Goal: Information Seeking & Learning: Learn about a topic

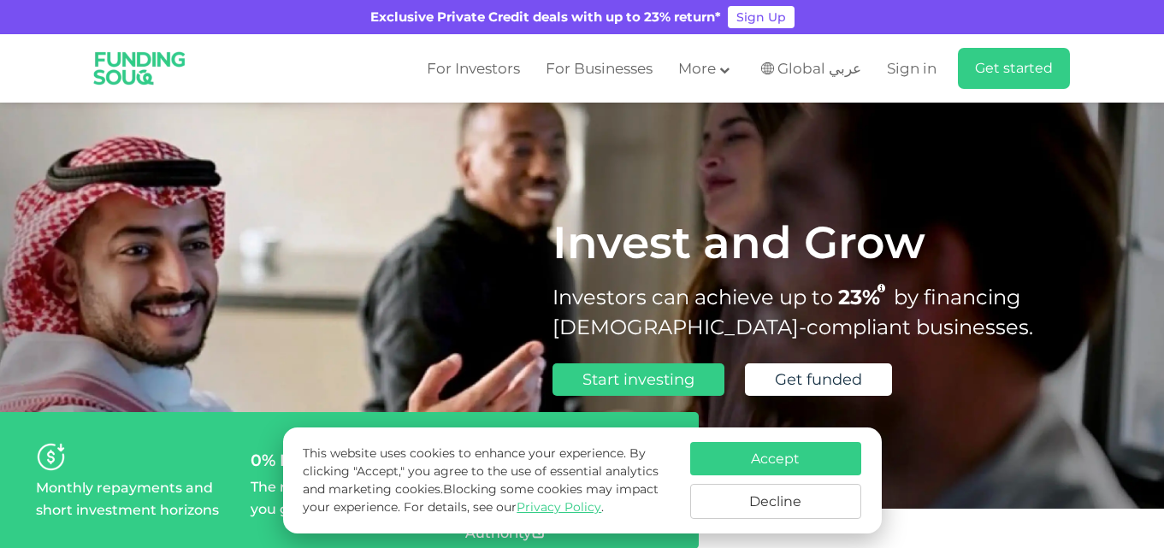
click at [758, 492] on button "Decline" at bounding box center [775, 501] width 171 height 35
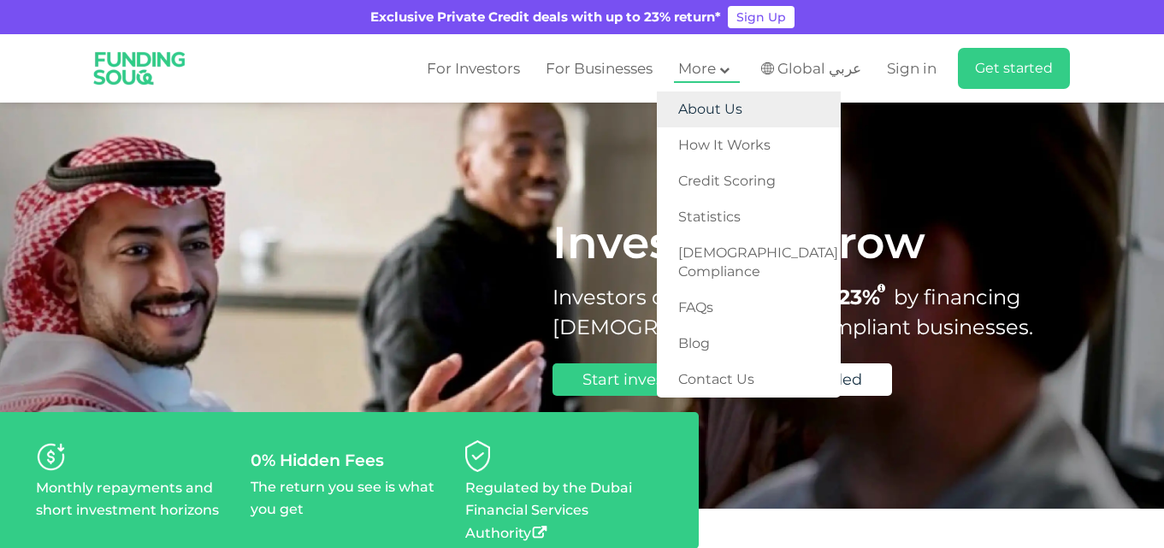
click at [724, 108] on link "About Us" at bounding box center [749, 110] width 184 height 36
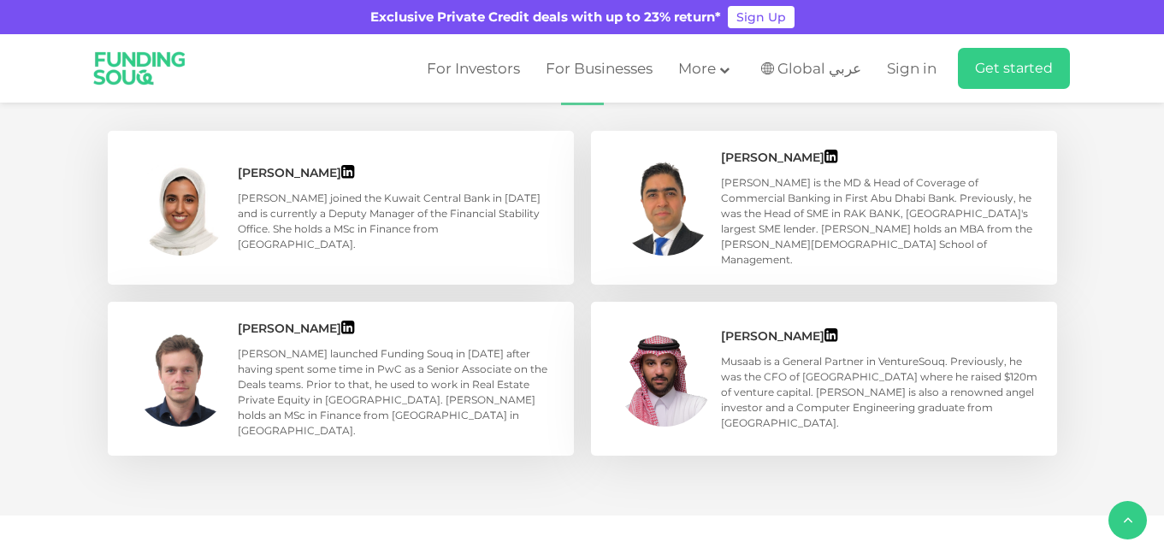
scroll to position [855, 0]
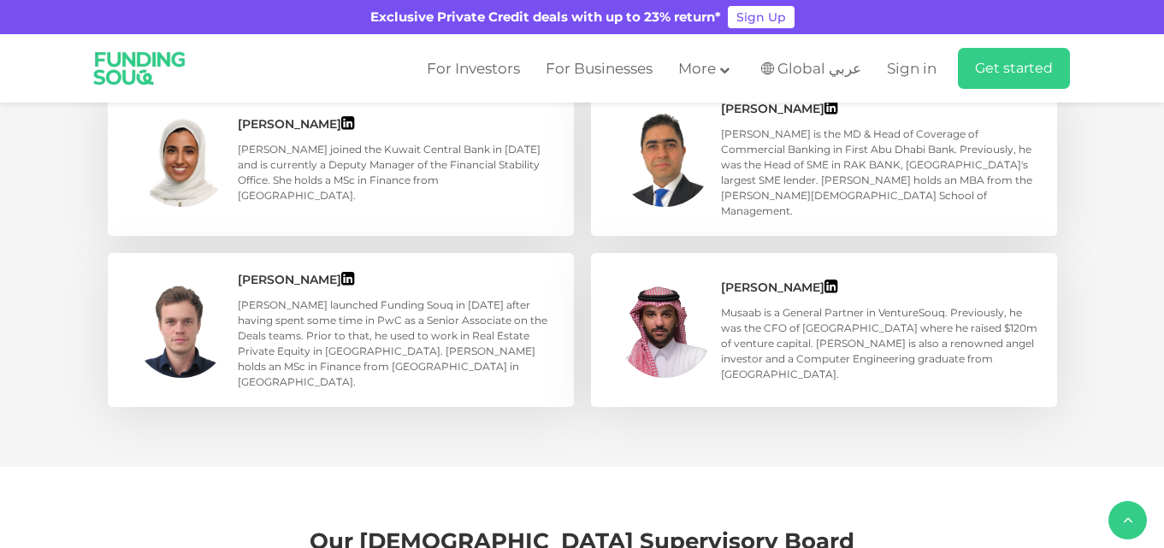
drag, startPoint x: 715, startPoint y: 260, endPoint x: 820, endPoint y: 267, distance: 105.4
click at [820, 267] on div "Musaab Hakami Musaab is a General Partner in VentureSouq. Previously, he was th…" at bounding box center [824, 330] width 466 height 154
copy div "Musaab Hakami"
drag, startPoint x: 805, startPoint y: 287, endPoint x: 865, endPoint y: 291, distance: 60.8
click at [865, 305] on div "Musaab is a General Partner in VentureSouq. Previously, he was the CFO of Sary …" at bounding box center [880, 343] width 319 height 77
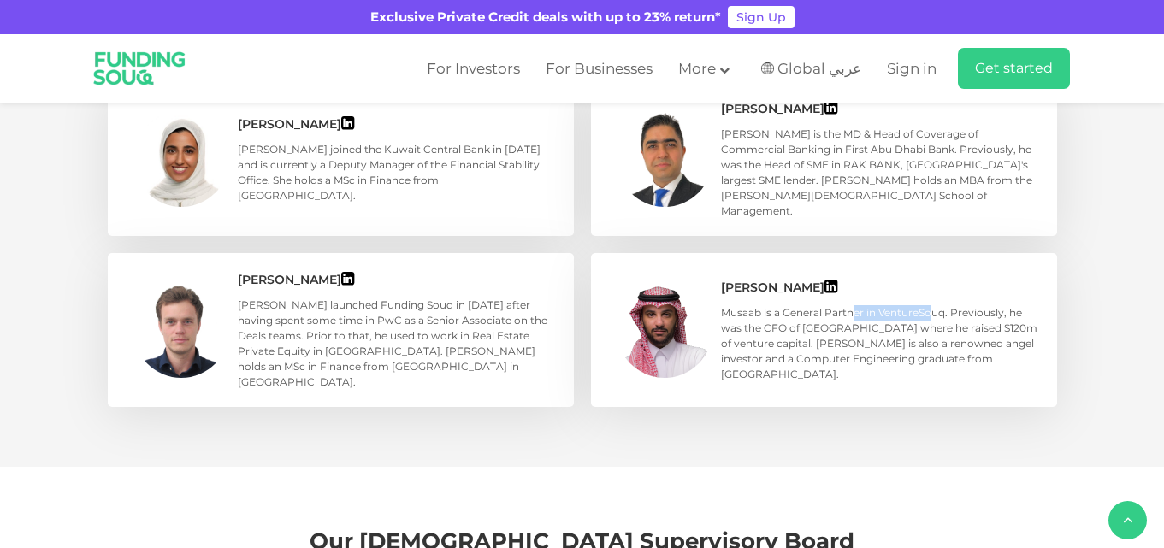
copy div "General Partner"
click at [830, 279] on icon at bounding box center [830, 286] width 13 height 15
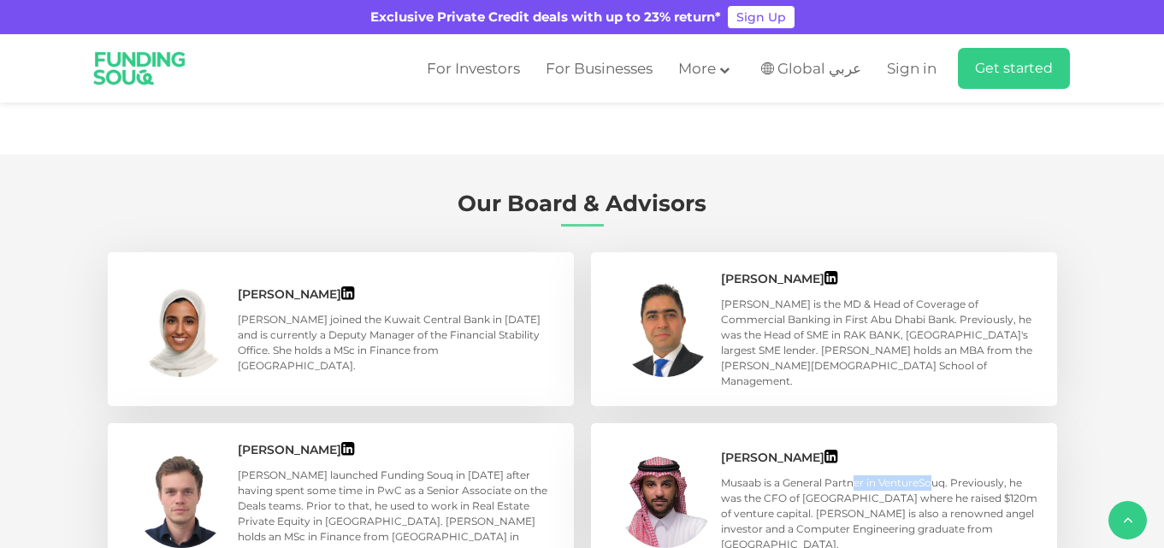
scroll to position [684, 0]
click at [354, 286] on icon at bounding box center [347, 293] width 13 height 15
click at [341, 442] on icon at bounding box center [347, 449] width 13 height 15
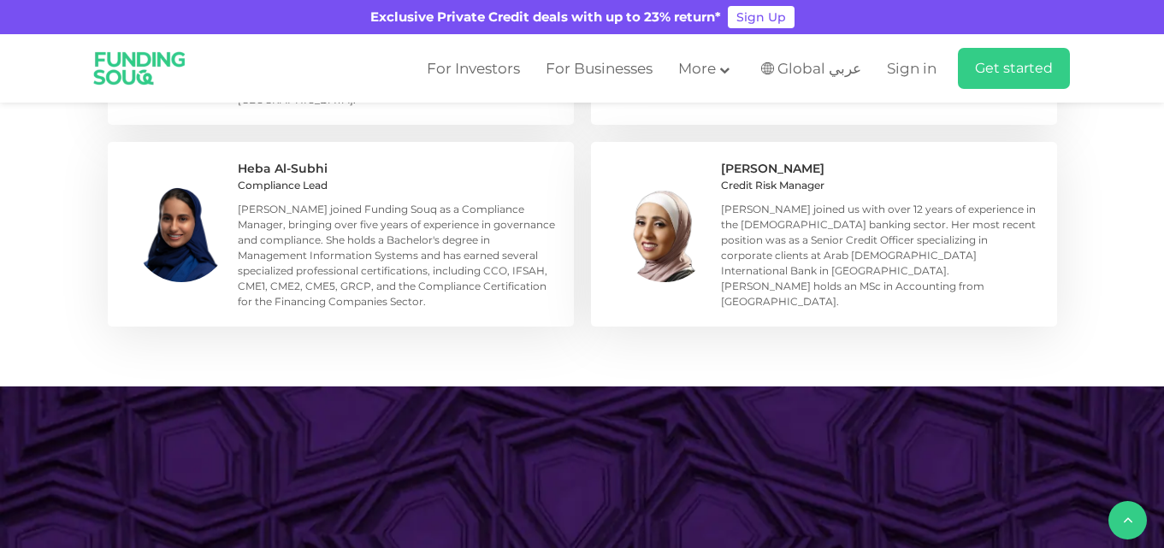
scroll to position [1881, 0]
